Goal: Task Accomplishment & Management: Use online tool/utility

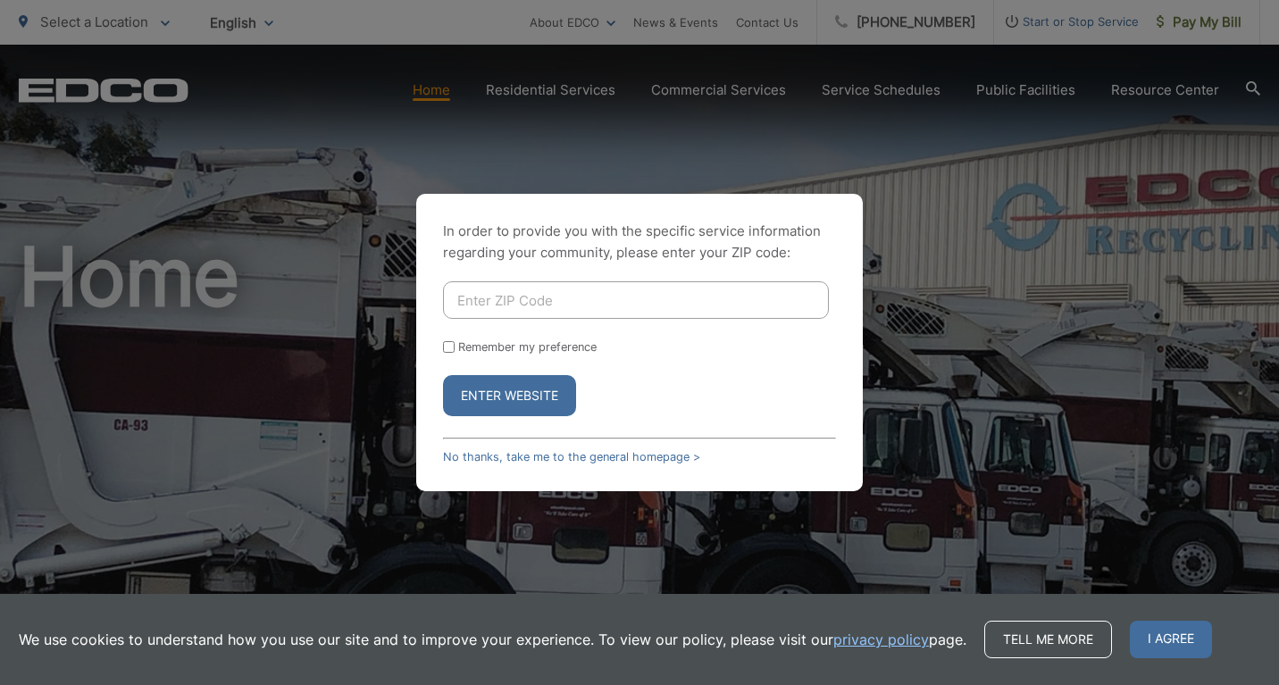
click at [504, 294] on input "Enter ZIP Code" at bounding box center [636, 300] width 386 height 38
type input "92118"
click at [451, 346] on input "Remember my preference" at bounding box center [449, 347] width 12 height 12
checkbox input "true"
click at [488, 391] on button "Enter Website" at bounding box center [509, 395] width 133 height 41
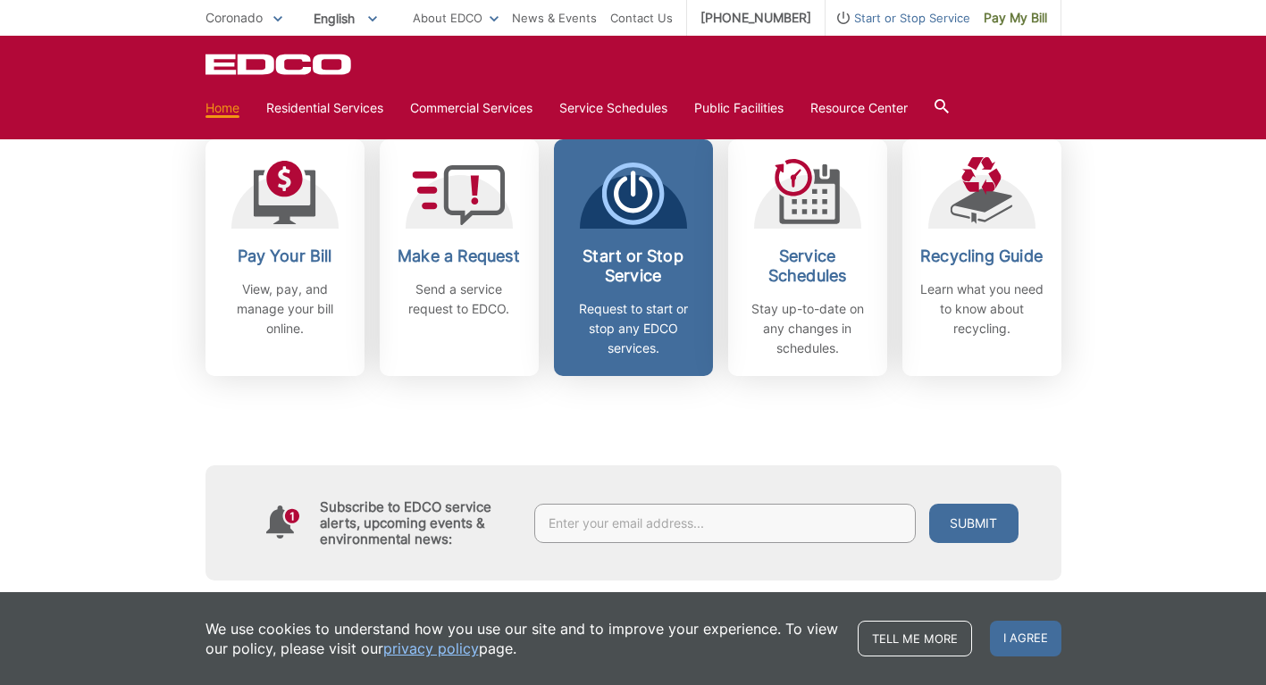
scroll to position [625, 0]
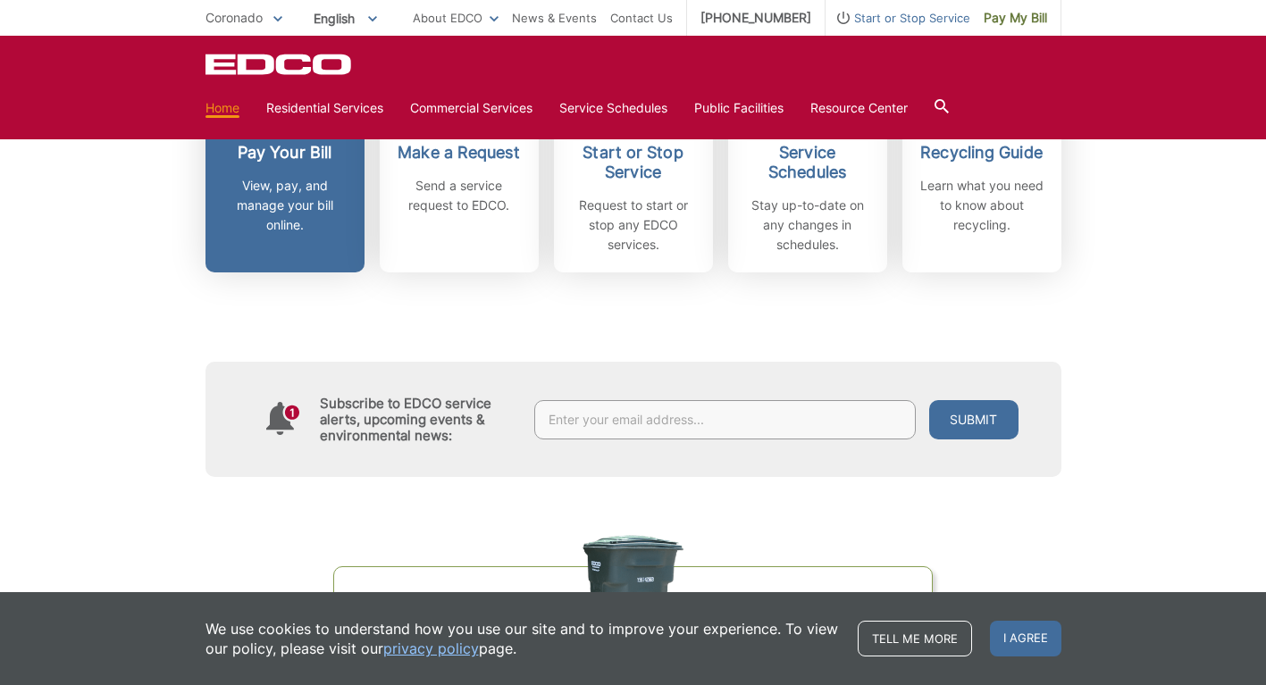
click at [205, 272] on link "Pay Your Bill View, pay, and manage your bill online." at bounding box center [284, 154] width 159 height 237
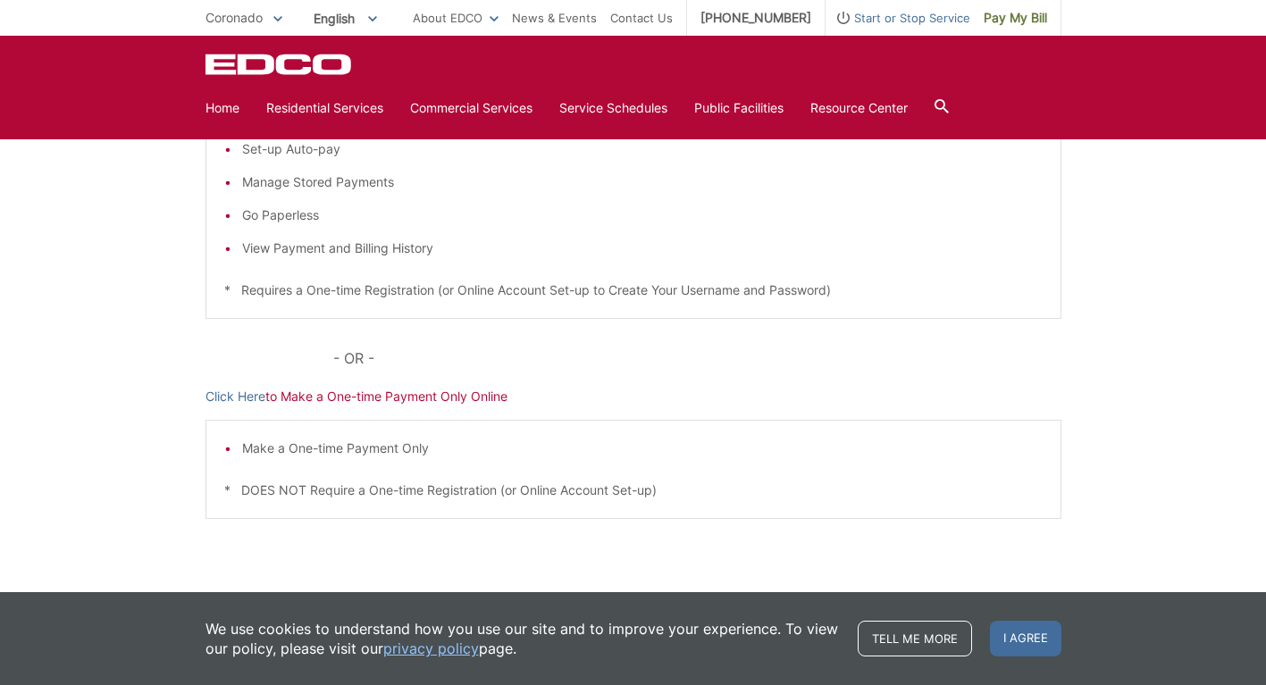
scroll to position [447, 0]
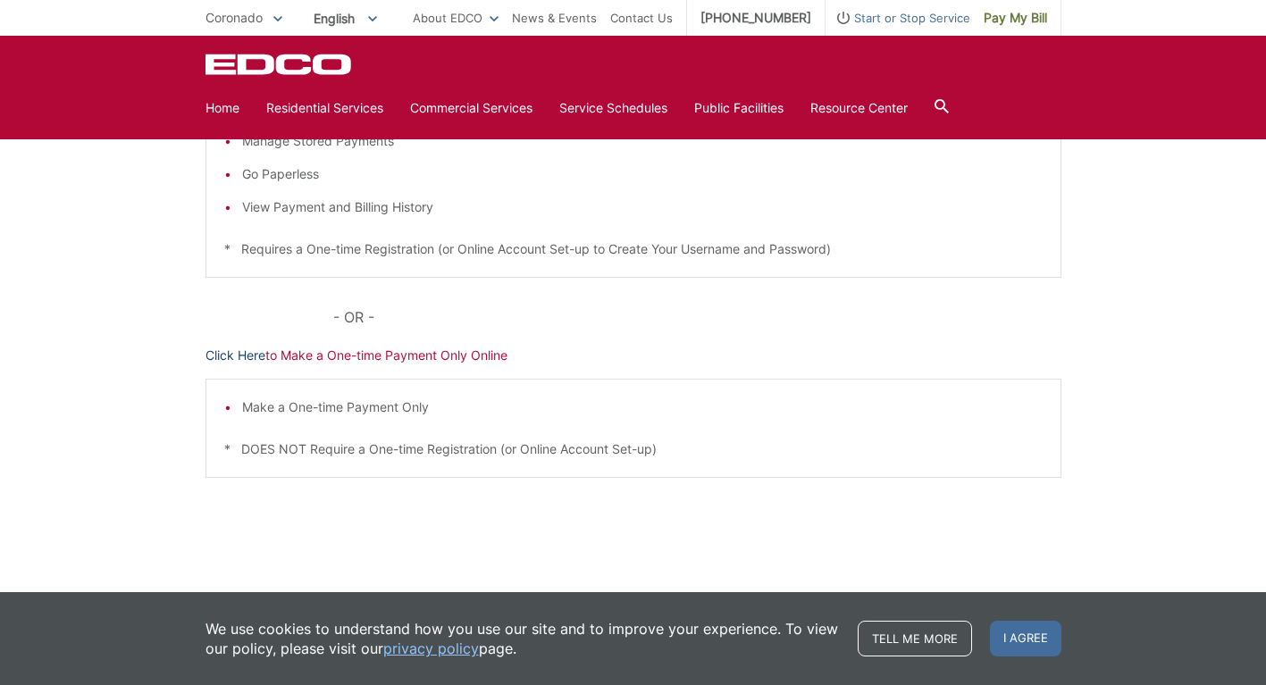
click at [205, 365] on link "Click Here" at bounding box center [235, 356] width 60 height 20
